Goal: Information Seeking & Learning: Learn about a topic

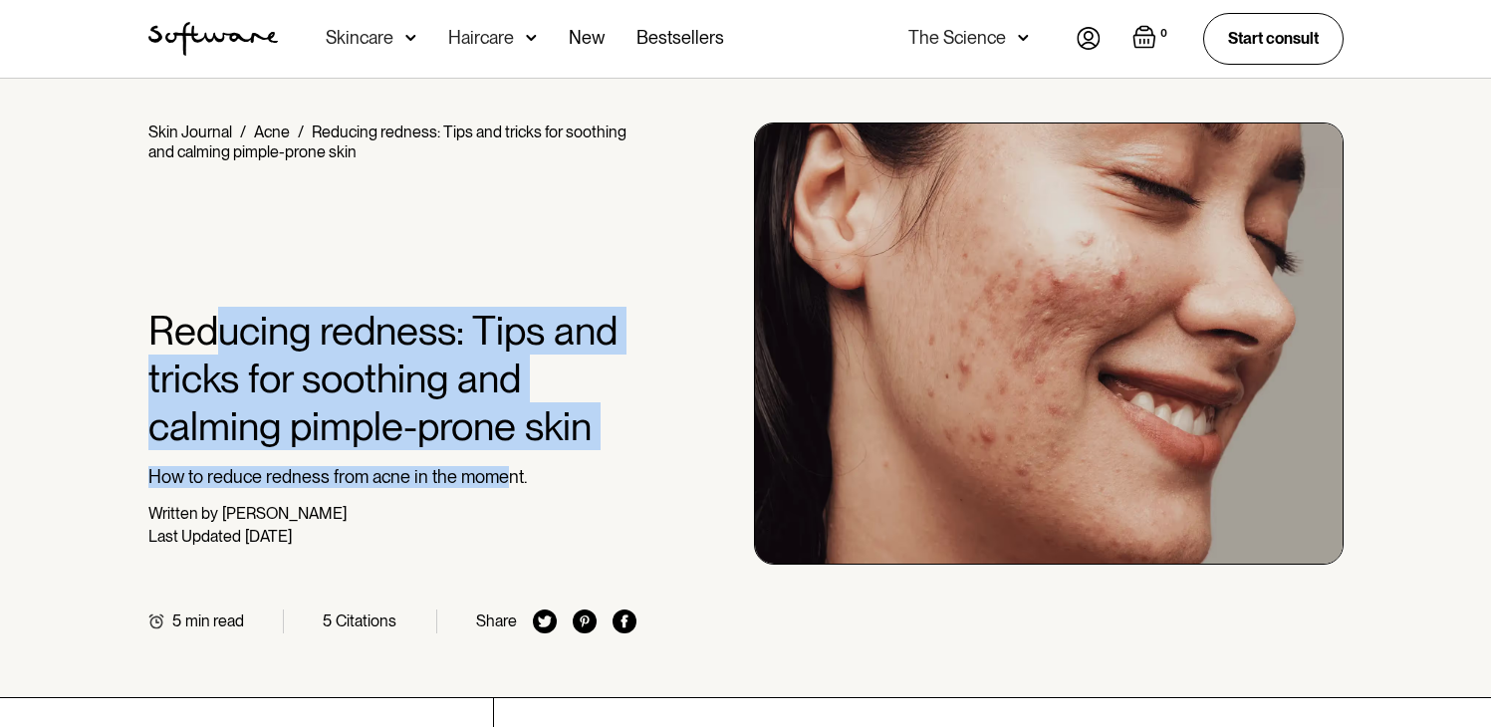
drag, startPoint x: 216, startPoint y: 353, endPoint x: 509, endPoint y: 467, distance: 314.5
click at [507, 467] on div "Home / Skin Journal / Acne / Reducing redness: Tips and tricks for soothing and…" at bounding box center [392, 378] width 489 height 511
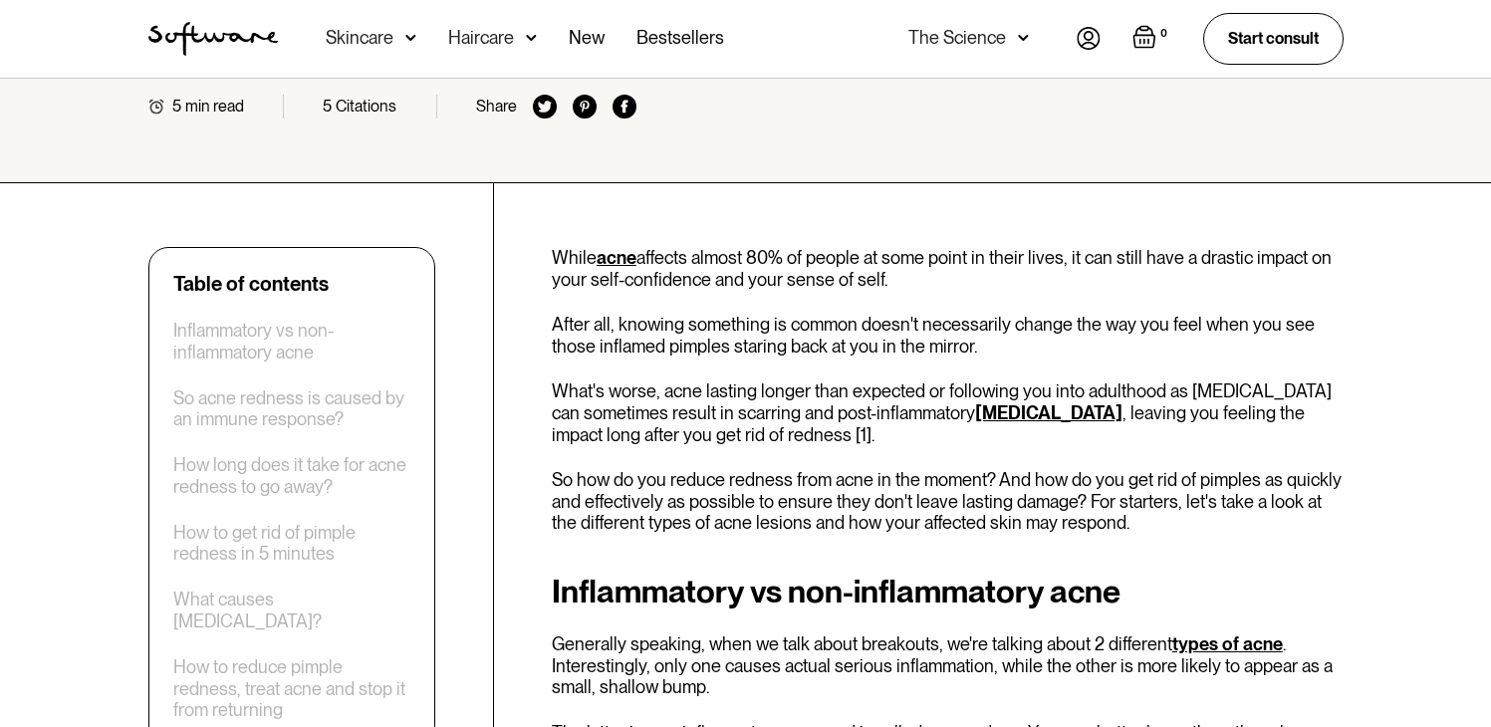
scroll to position [812, 0]
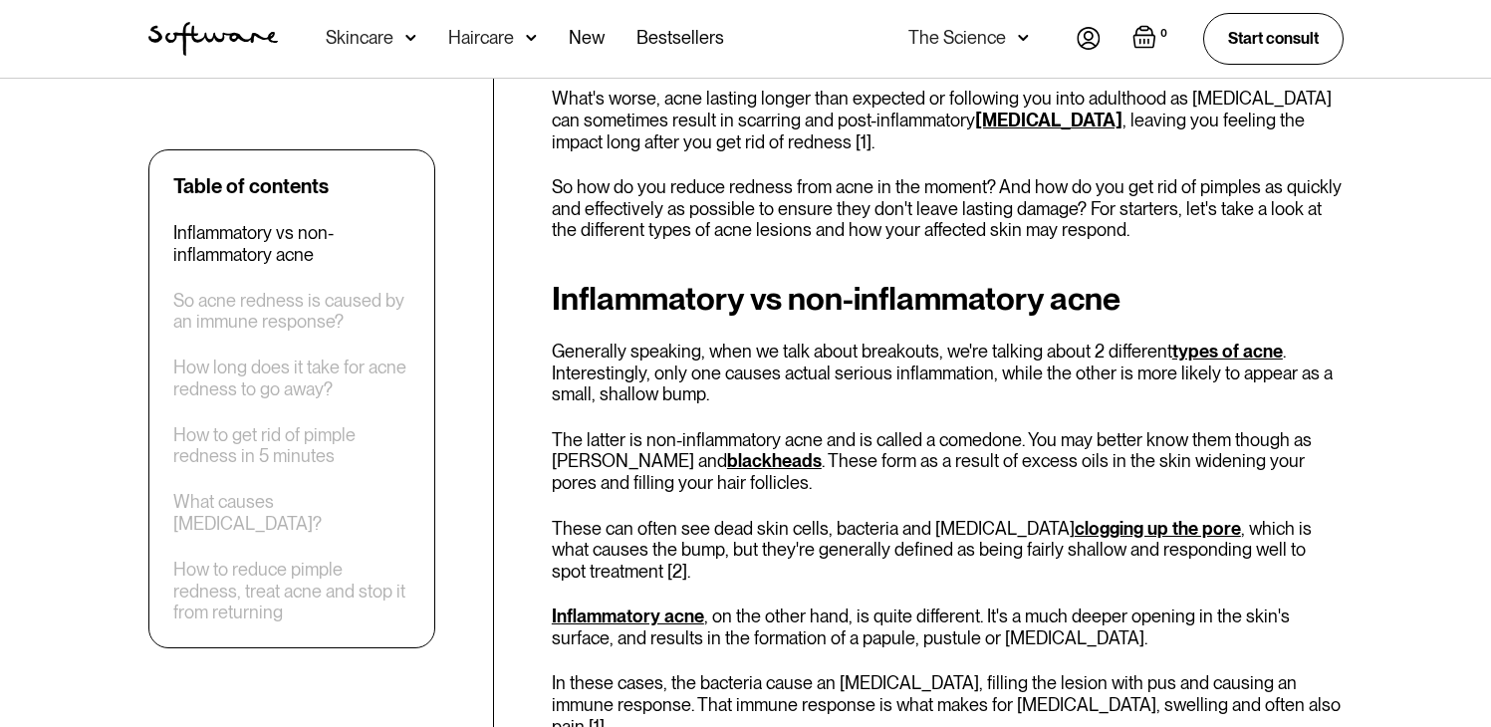
click at [891, 360] on p "Generally speaking, when we talk about breakouts, we're talking about 2 differe…" at bounding box center [948, 373] width 792 height 65
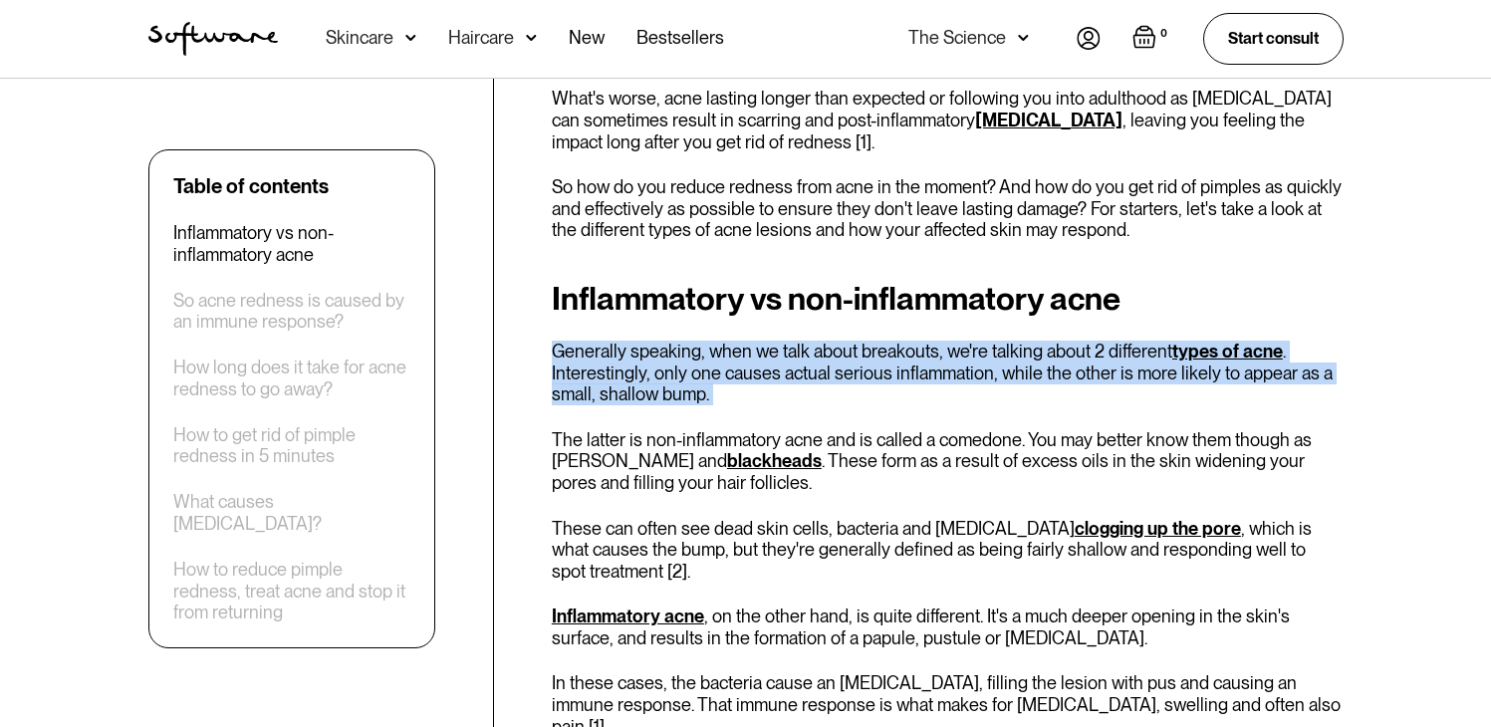
click at [891, 360] on p "Generally speaking, when we talk about breakouts, we're talking about 2 differe…" at bounding box center [948, 373] width 792 height 65
click at [1081, 366] on p "Generally speaking, when we talk about breakouts, we're talking about 2 differe…" at bounding box center [948, 373] width 792 height 65
drag, startPoint x: 669, startPoint y: 396, endPoint x: 538, endPoint y: 358, distance: 137.1
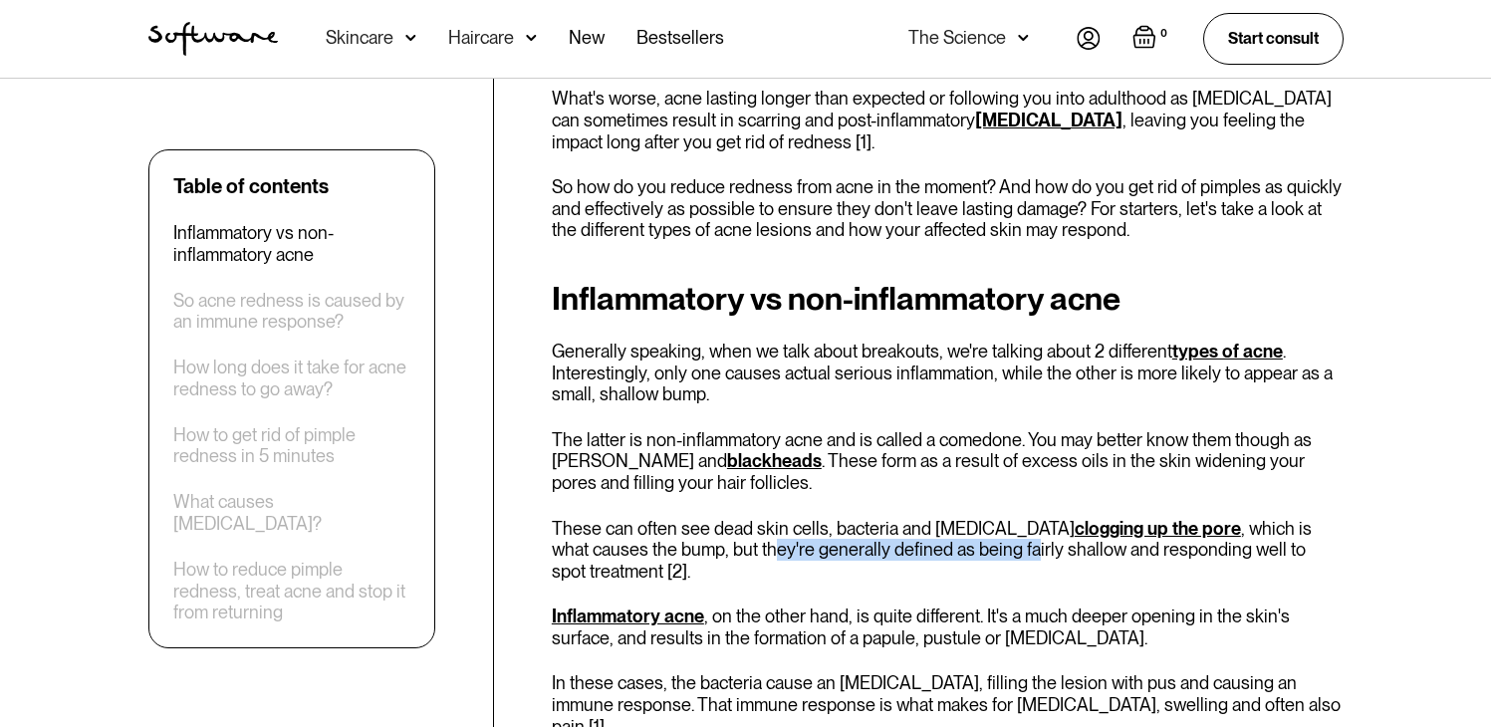
drag, startPoint x: 785, startPoint y: 551, endPoint x: 933, endPoint y: 556, distance: 148.5
click at [931, 553] on p "These can often see dead skin cells, bacteria and [MEDICAL_DATA] clogging up th…" at bounding box center [948, 550] width 792 height 65
click at [939, 563] on div "Inflammatory vs non-inflammatory acne Generally speaking, when we talk about br…" at bounding box center [948, 509] width 792 height 456
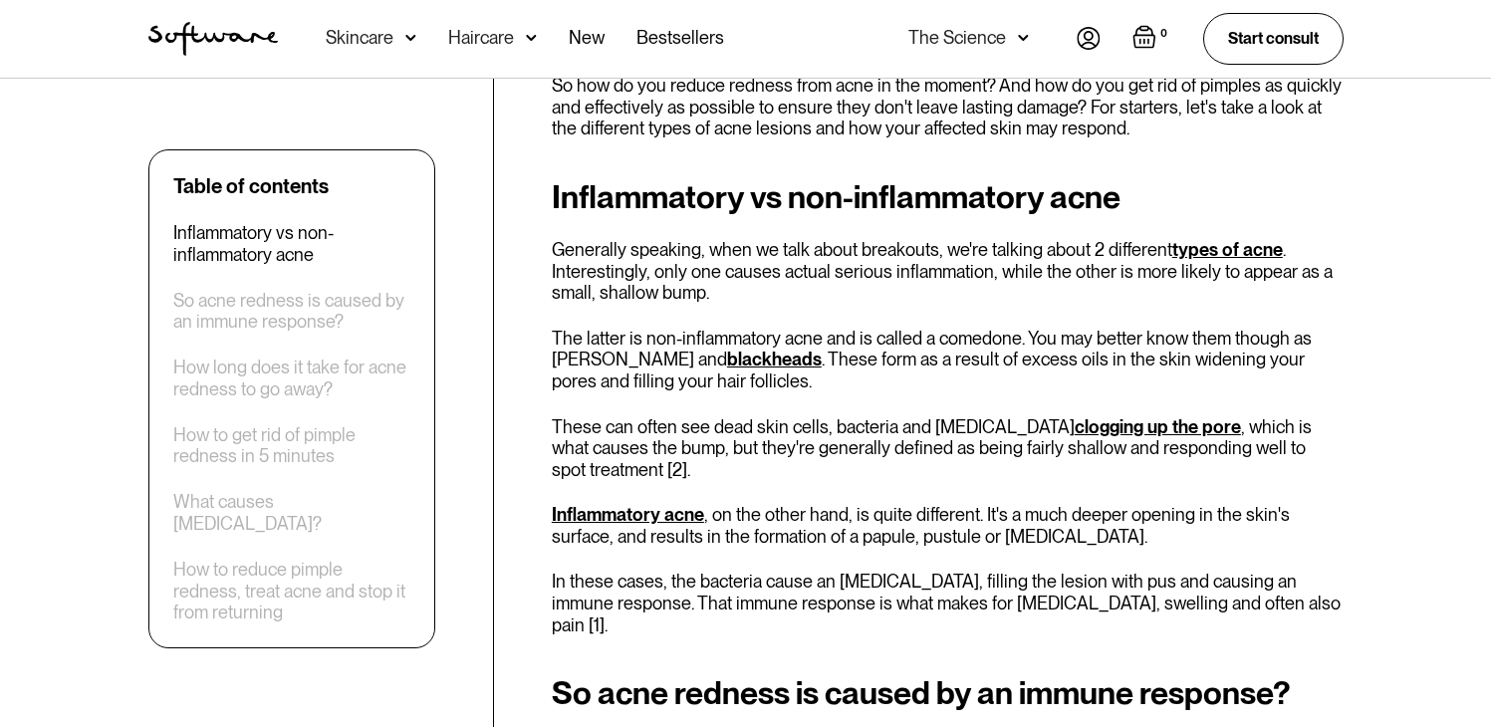
scroll to position [917, 0]
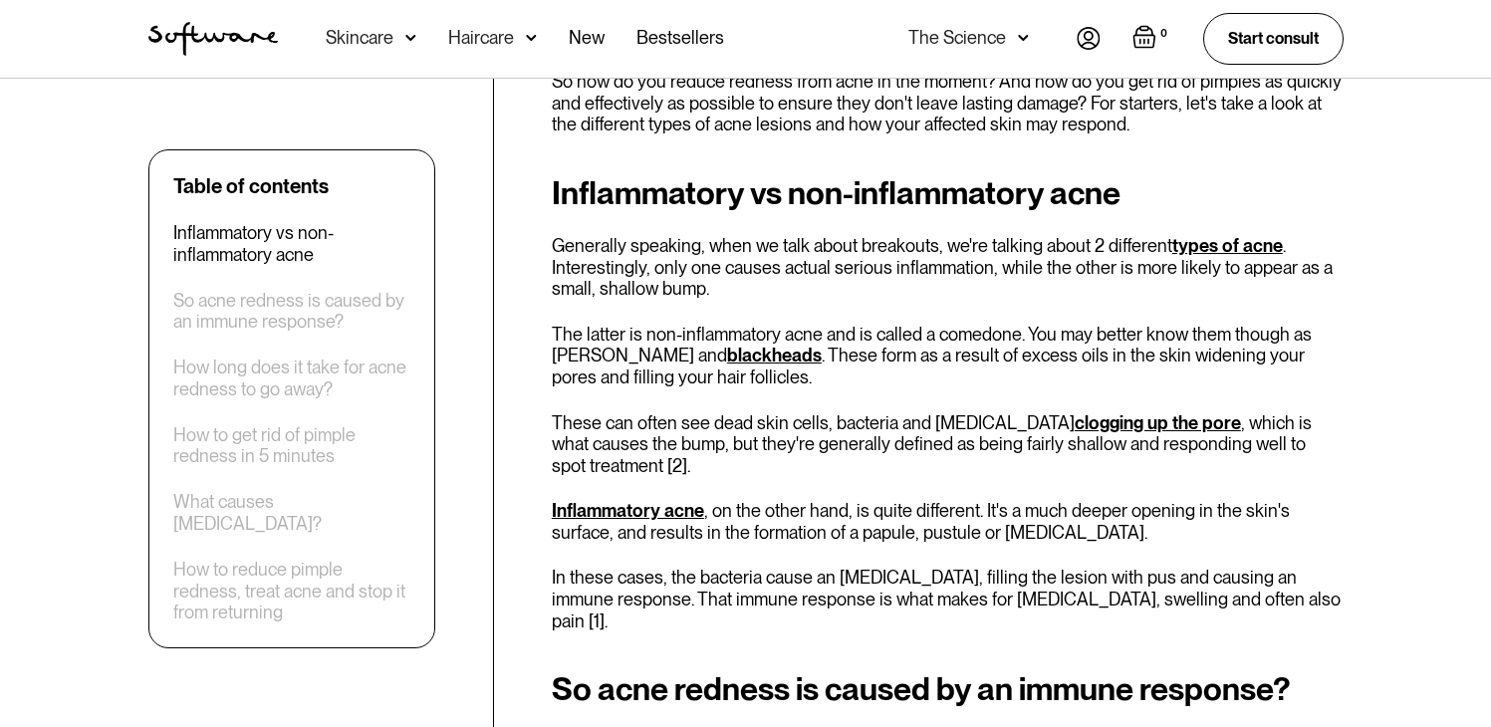
click at [644, 507] on p "Inflammatory acne , on the other hand, is quite different. It's a much deeper o…" at bounding box center [948, 521] width 792 height 43
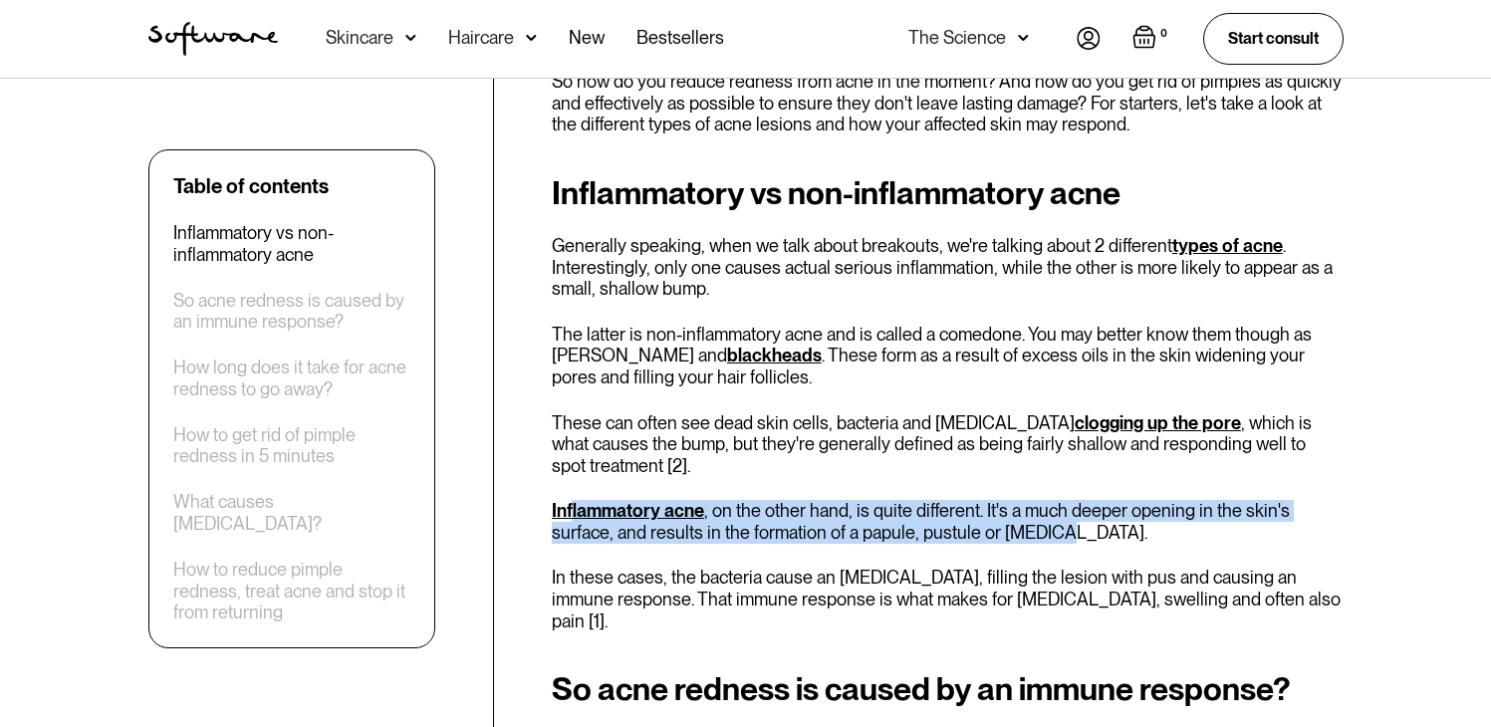
drag, startPoint x: 991, startPoint y: 509, endPoint x: 570, endPoint y: 484, distance: 422.1
click at [570, 500] on p "Inflammatory acne , on the other hand, is quite different. It's a much deeper o…" at bounding box center [948, 521] width 792 height 43
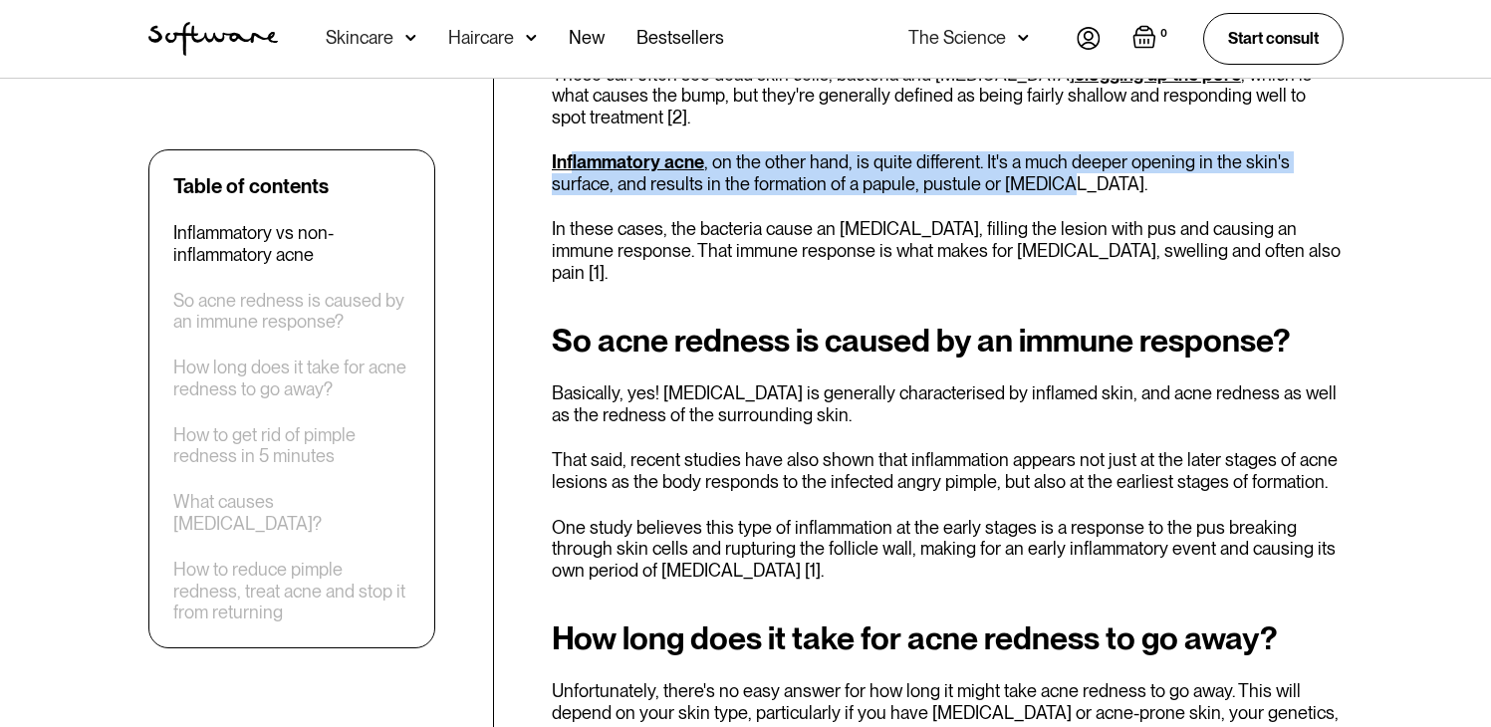
scroll to position [1386, 0]
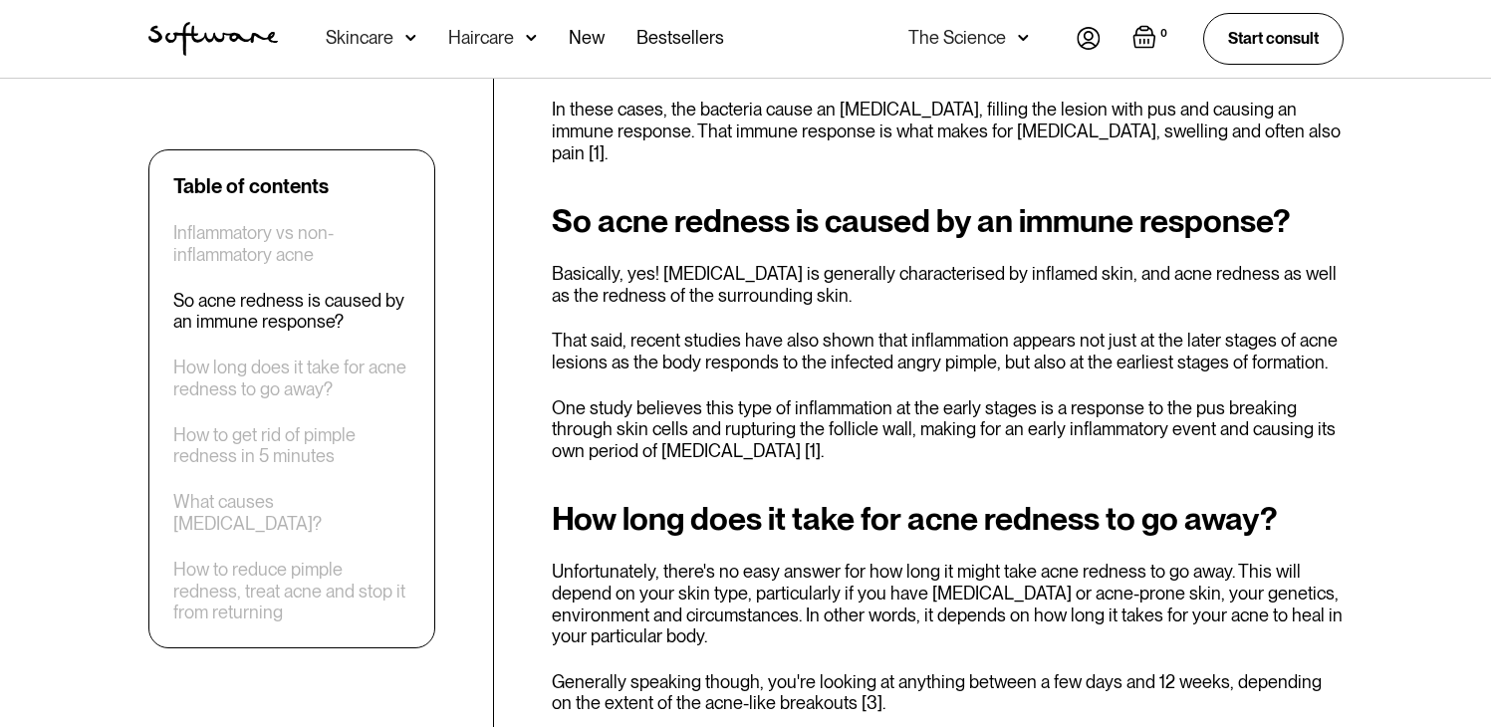
click at [881, 561] on p "Unfortunately, there's no easy answer for how long it might take acne redness t…" at bounding box center [948, 604] width 792 height 86
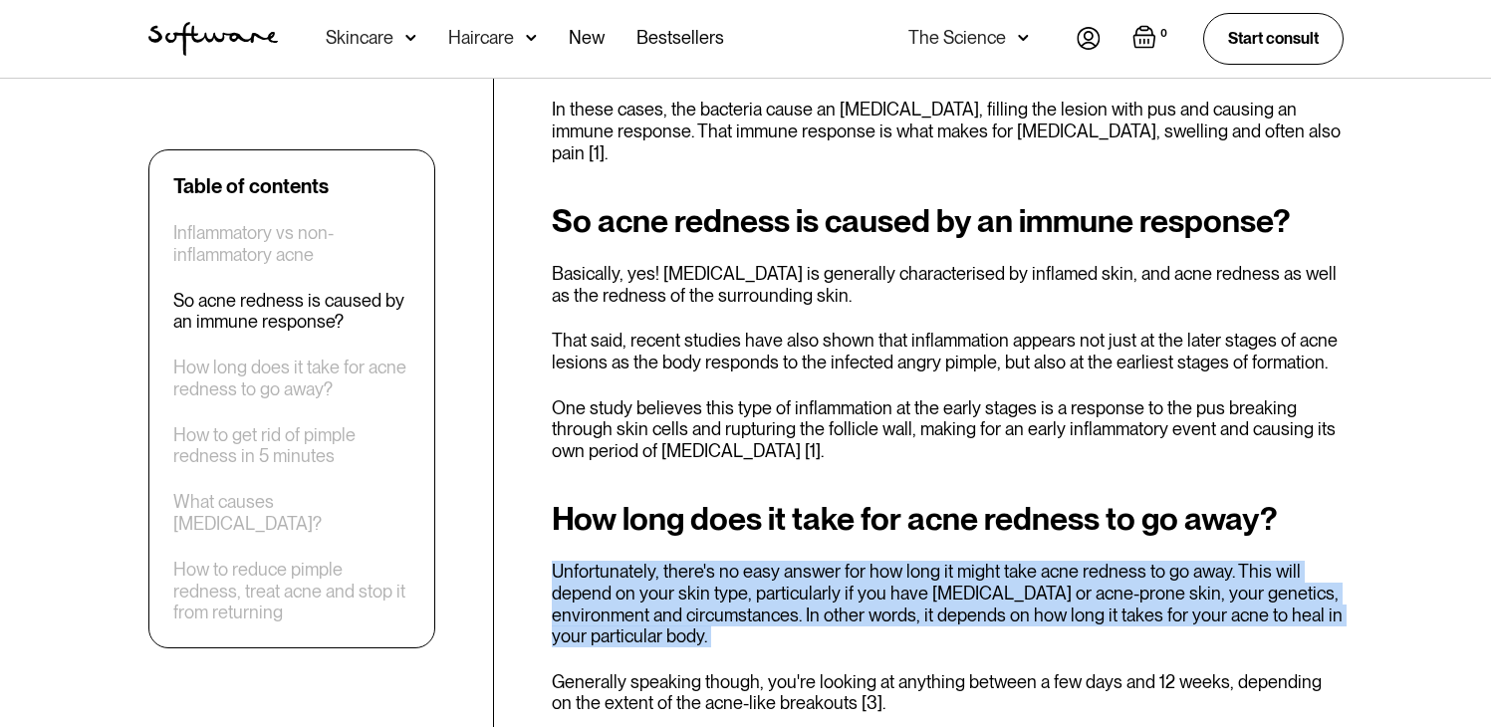
click at [881, 561] on p "Unfortunately, there's no easy answer for how long it might take acne redness t…" at bounding box center [948, 604] width 792 height 86
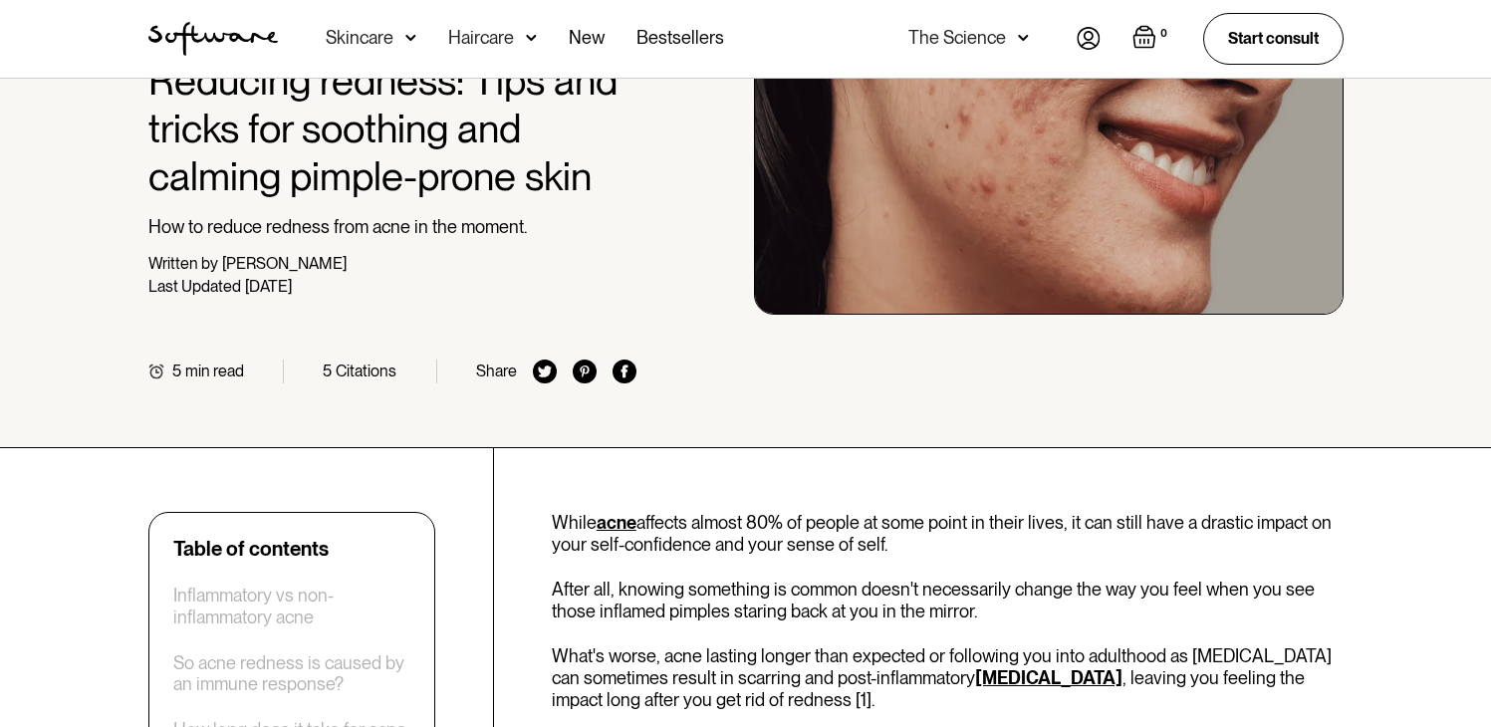
scroll to position [0, 0]
